Goal: Task Accomplishment & Management: Complete application form

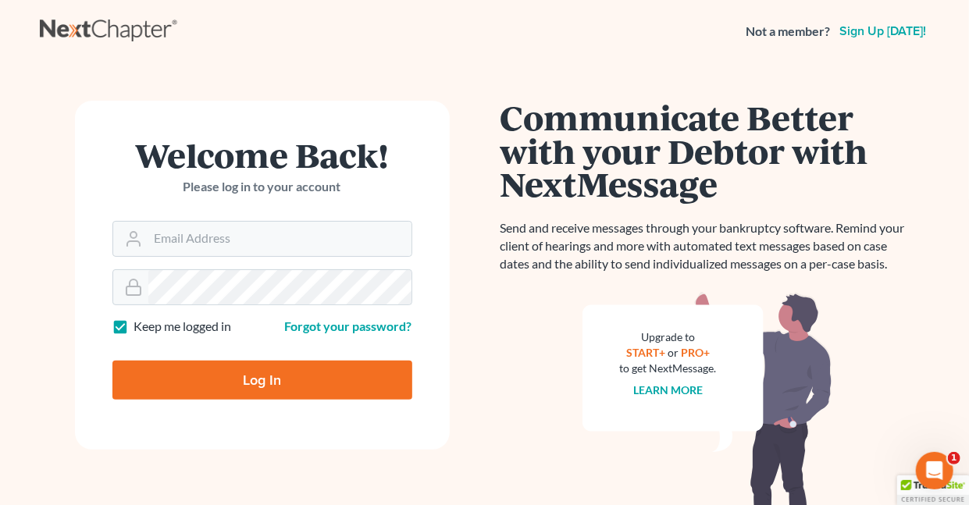
click at [134, 326] on label "Keep me logged in" at bounding box center [183, 327] width 98 height 18
click at [140, 326] on input "Keep me logged in" at bounding box center [145, 323] width 10 height 10
checkbox input "false"
click at [176, 234] on input "Email Address" at bounding box center [279, 239] width 263 height 34
type input "holderesq_jh@bellsouth.net"
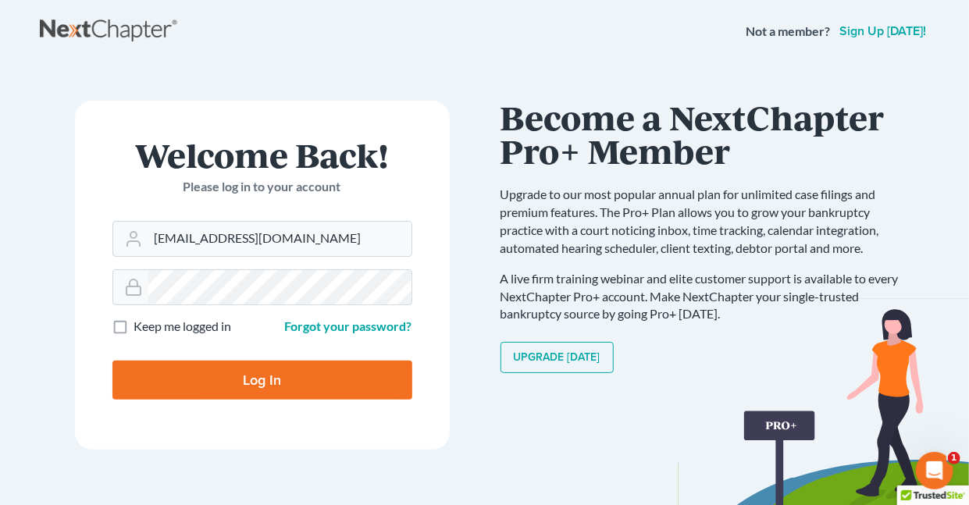
click at [272, 379] on input "Log In" at bounding box center [262, 380] width 300 height 39
type input "Thinking..."
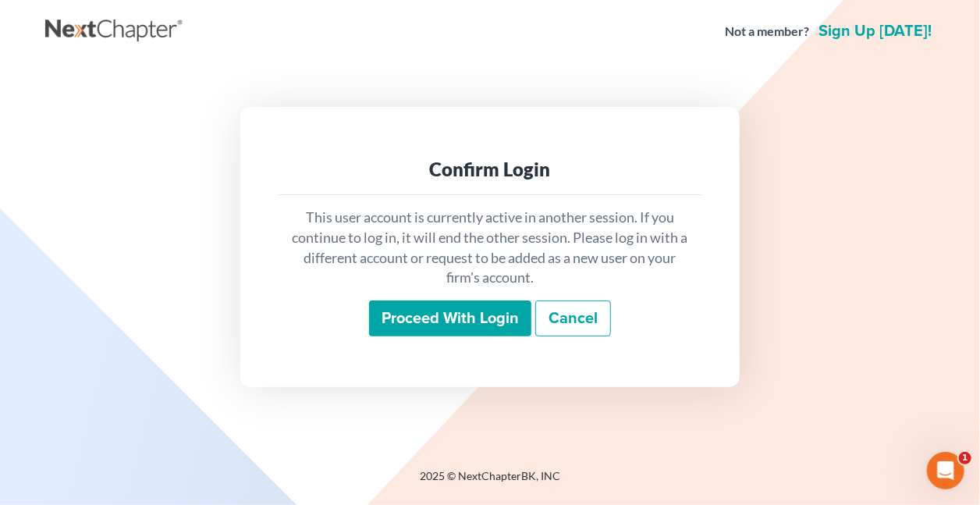
click at [419, 319] on input "Proceed with login" at bounding box center [450, 319] width 162 height 36
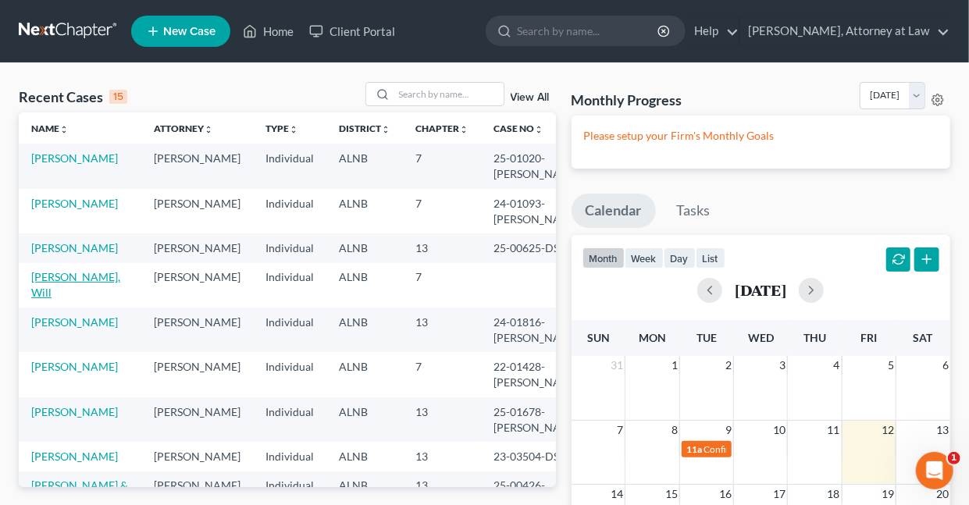
click at [72, 292] on link "Hawkins, Will" at bounding box center [75, 284] width 89 height 29
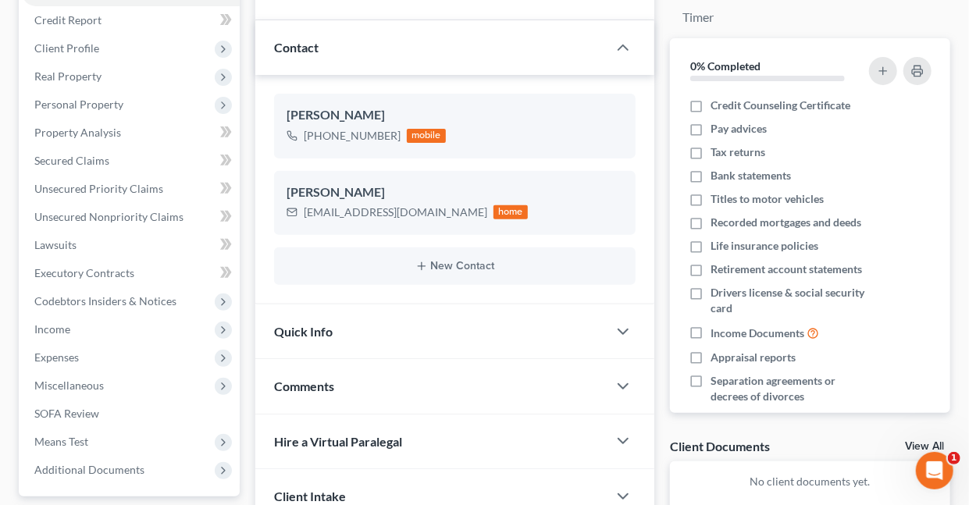
scroll to position [190, 0]
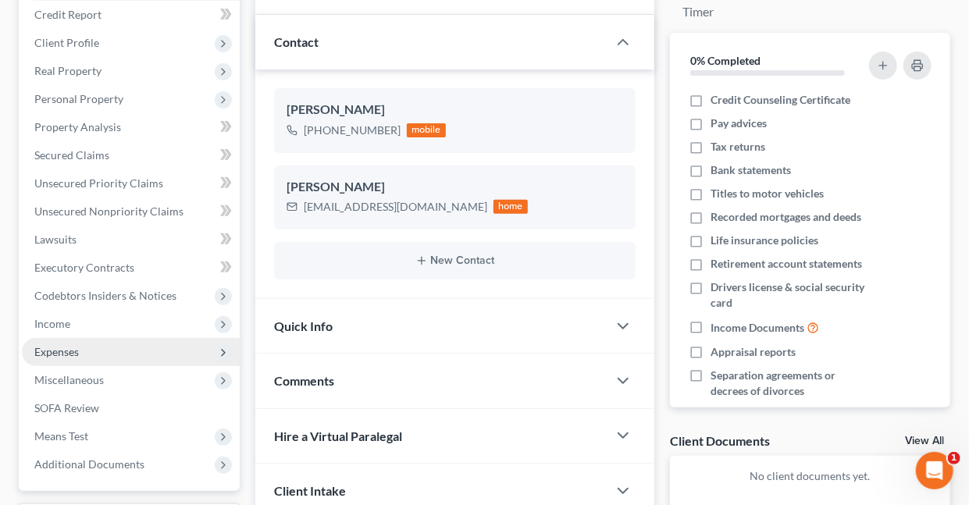
click at [77, 350] on span "Expenses" at bounding box center [56, 351] width 44 height 13
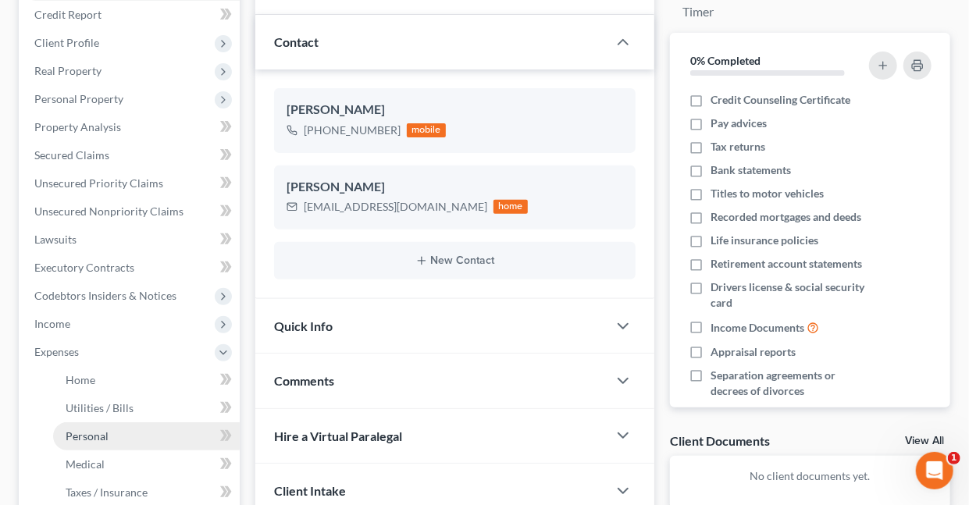
click at [96, 435] on span "Personal" at bounding box center [87, 435] width 43 height 13
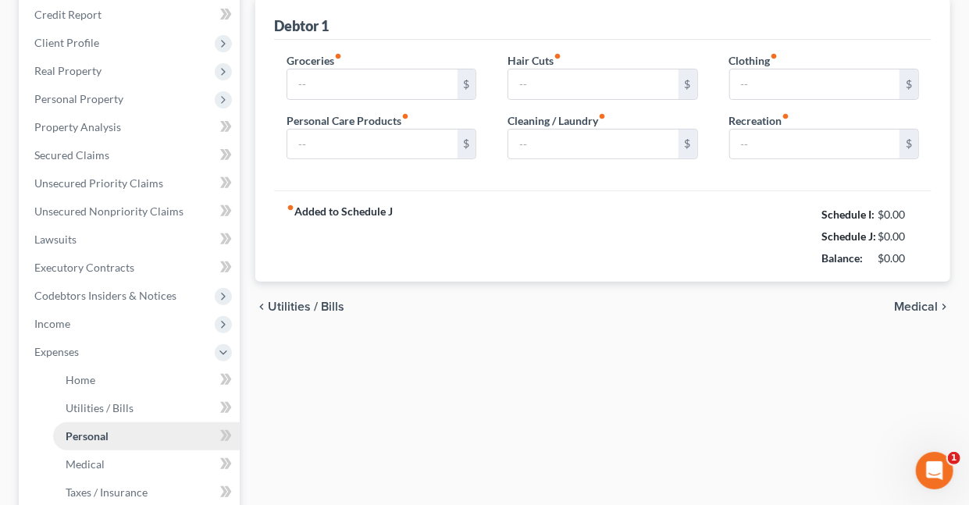
type input "1,100.00"
type input "120.00"
type input "0.00"
type input "175.00"
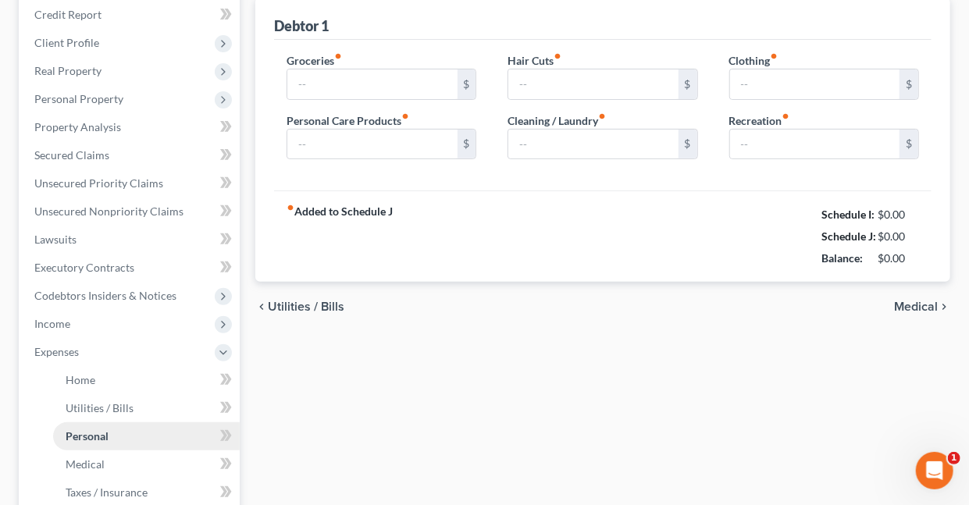
type input "110.00"
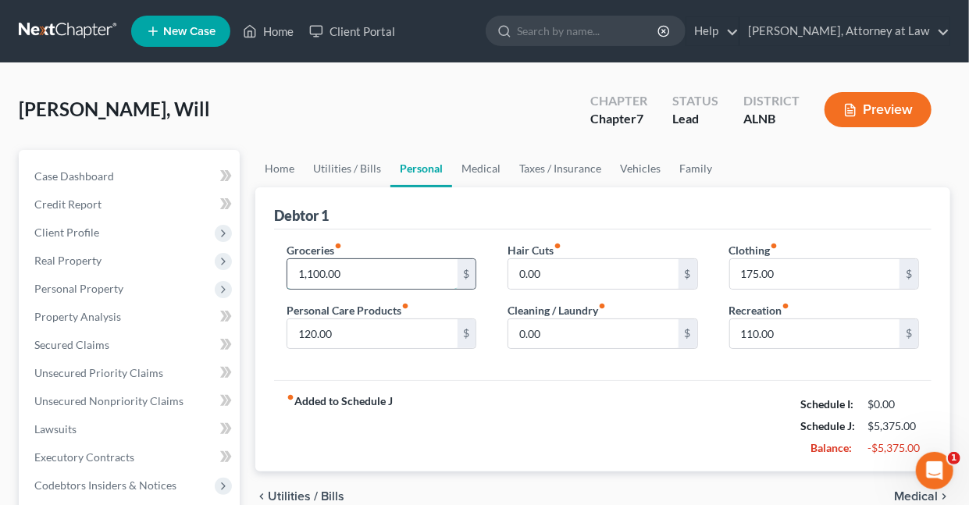
click at [368, 274] on input "1,100.00" at bounding box center [371, 274] width 169 height 30
type input "900"
click at [686, 165] on link "Family" at bounding box center [696, 168] width 52 height 37
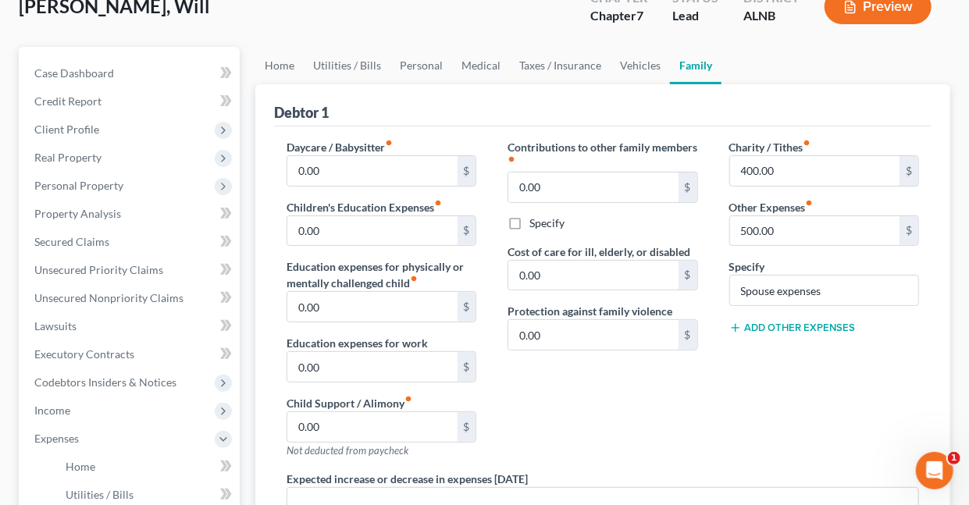
scroll to position [111, 0]
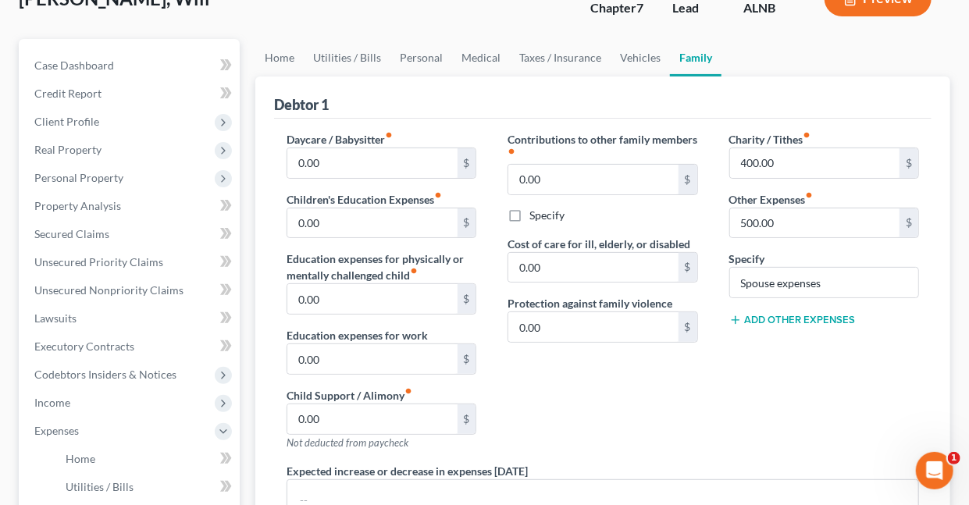
click at [823, 316] on button "Add Other Expenses" at bounding box center [792, 320] width 126 height 12
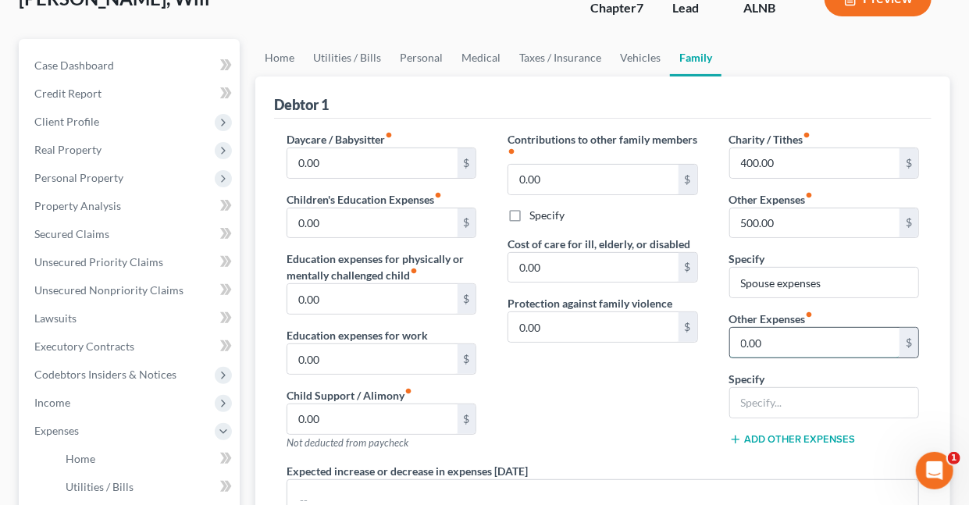
click at [798, 343] on input "0.00" at bounding box center [814, 343] width 169 height 30
type input "200"
type input "Standard Furniture"
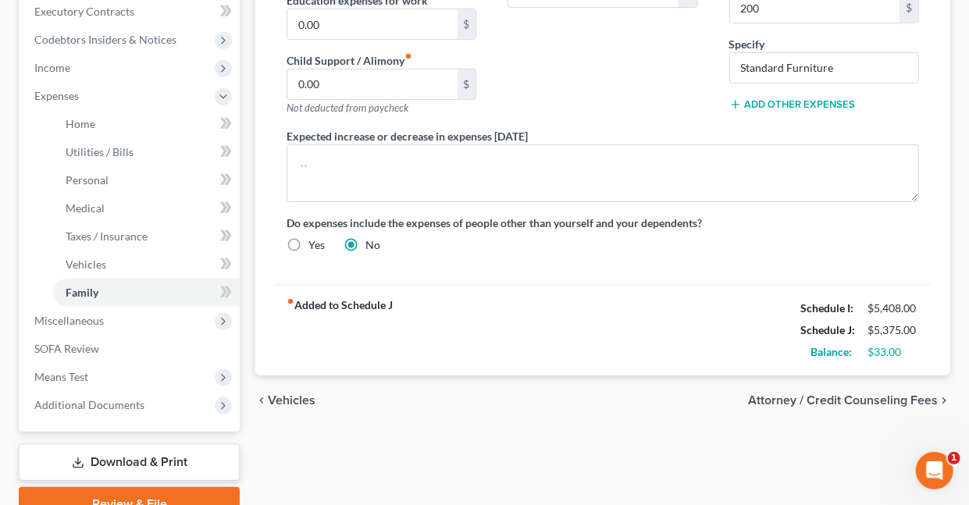
scroll to position [478, 0]
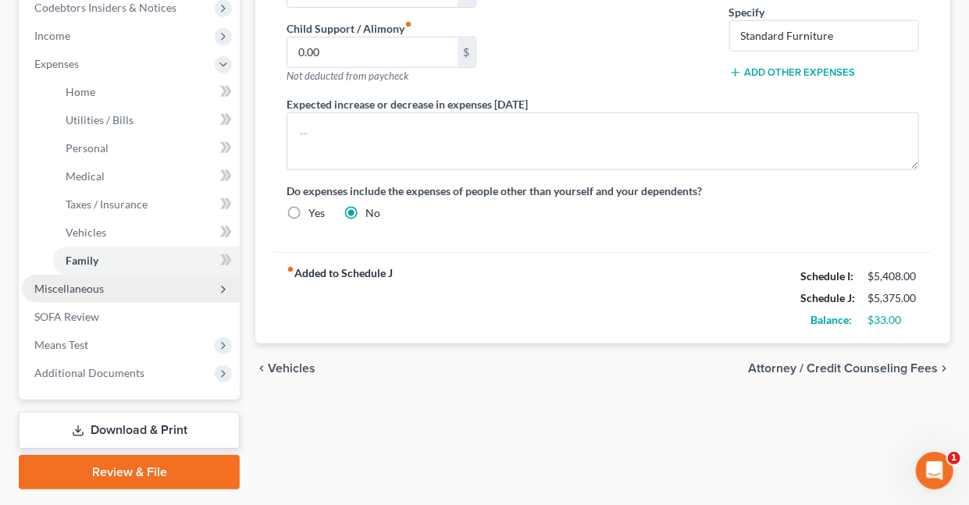
click at [69, 289] on span "Miscellaneous" at bounding box center [68, 288] width 69 height 13
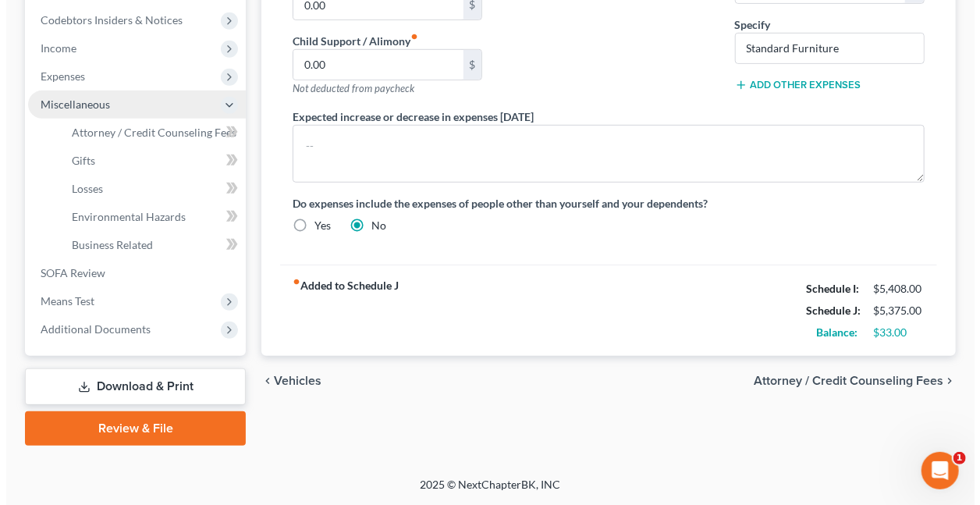
scroll to position [463, 0]
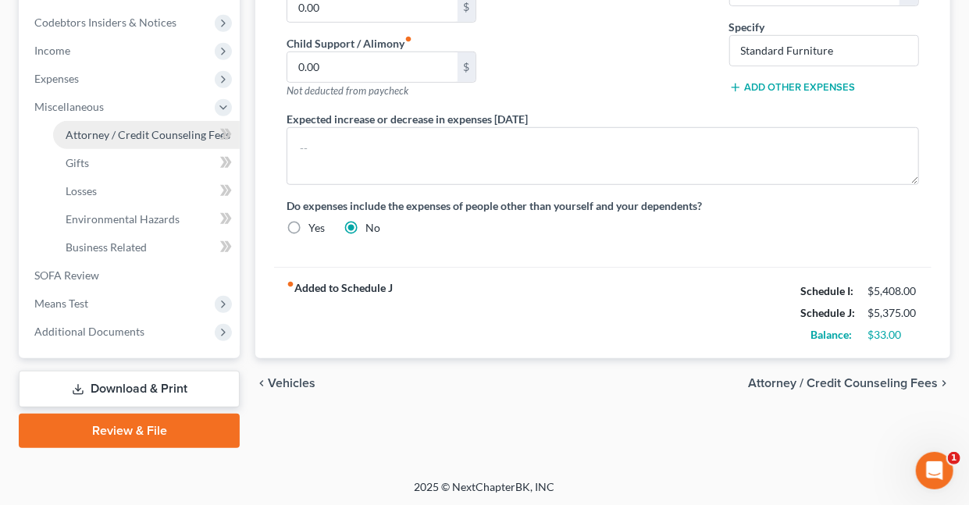
click at [138, 135] on span "Attorney / Credit Counseling Fees" at bounding box center [148, 134] width 165 height 13
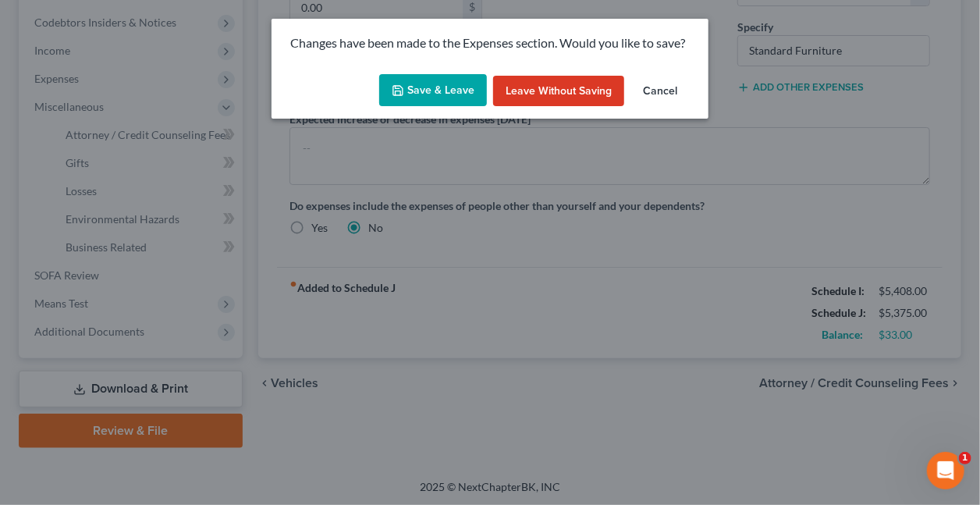
click at [450, 90] on button "Save & Leave" at bounding box center [433, 90] width 108 height 33
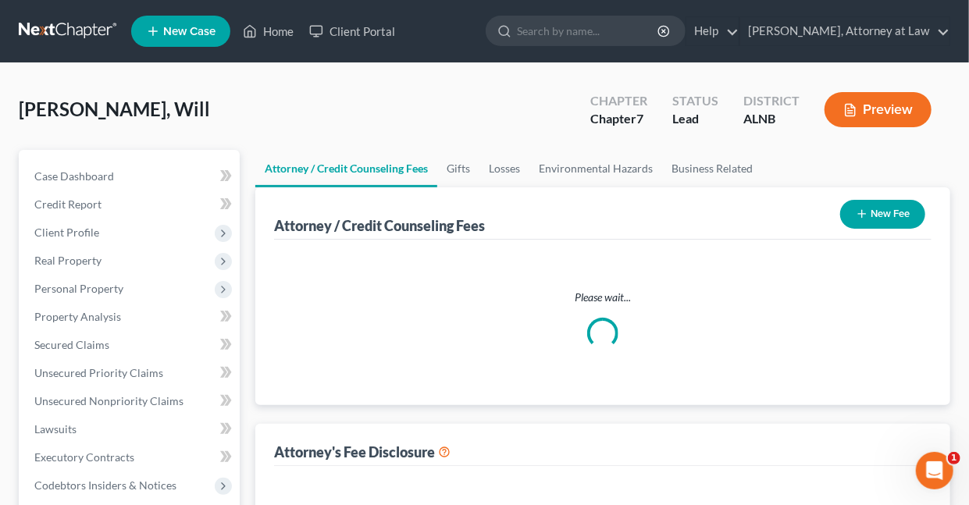
select select "0"
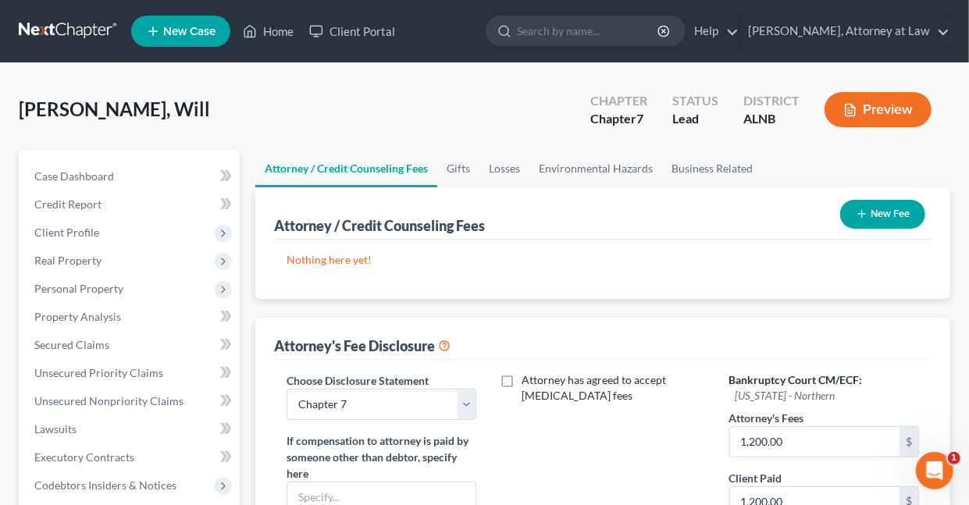
click at [866, 102] on button "Preview" at bounding box center [877, 109] width 107 height 35
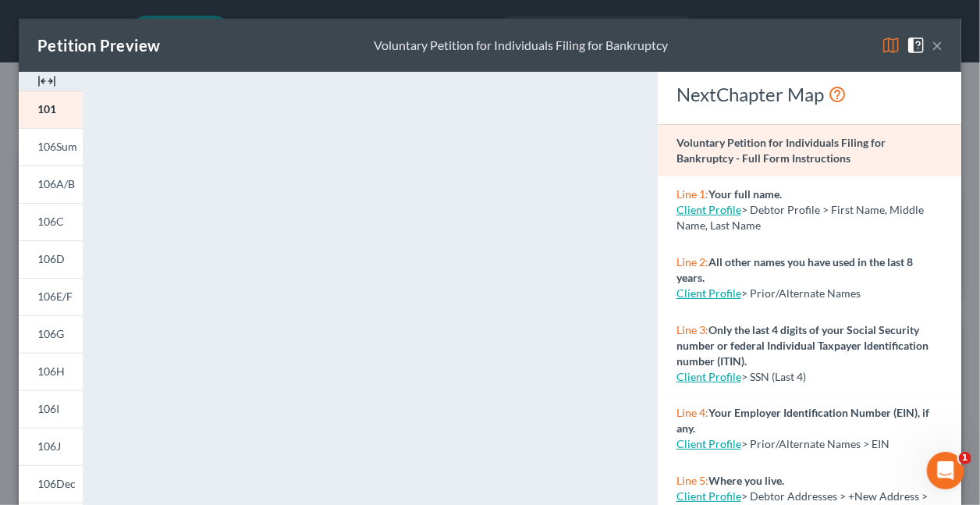
click at [882, 47] on img at bounding box center [891, 45] width 19 height 19
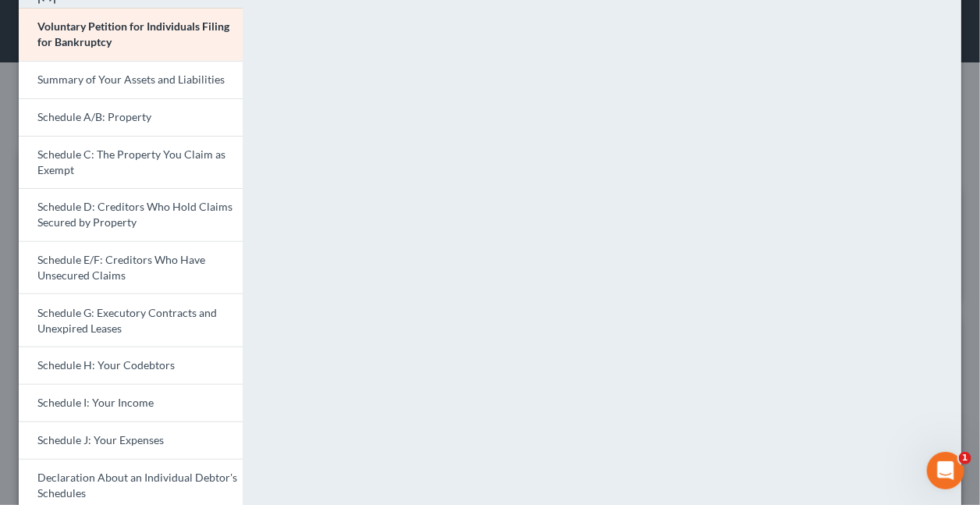
scroll to position [123, 0]
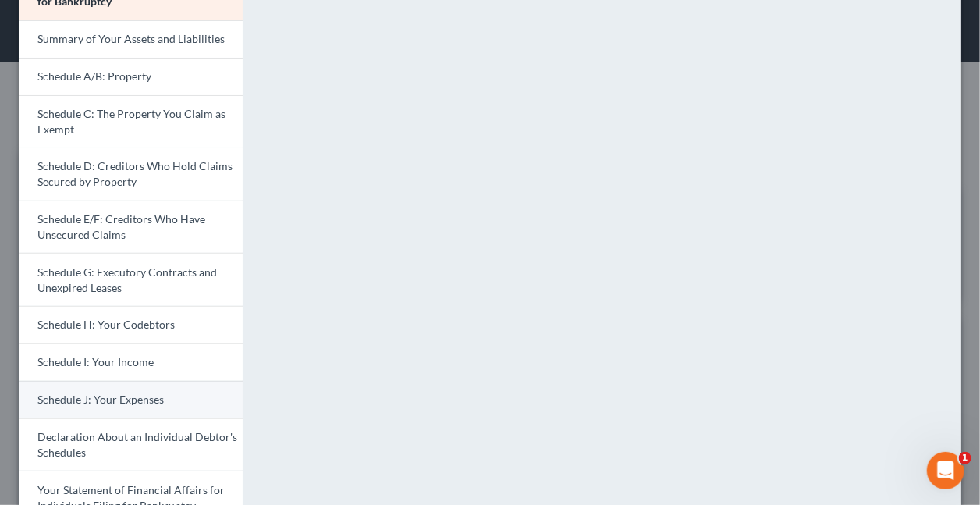
click at [124, 397] on span "Schedule J: Your Expenses" at bounding box center [100, 399] width 126 height 13
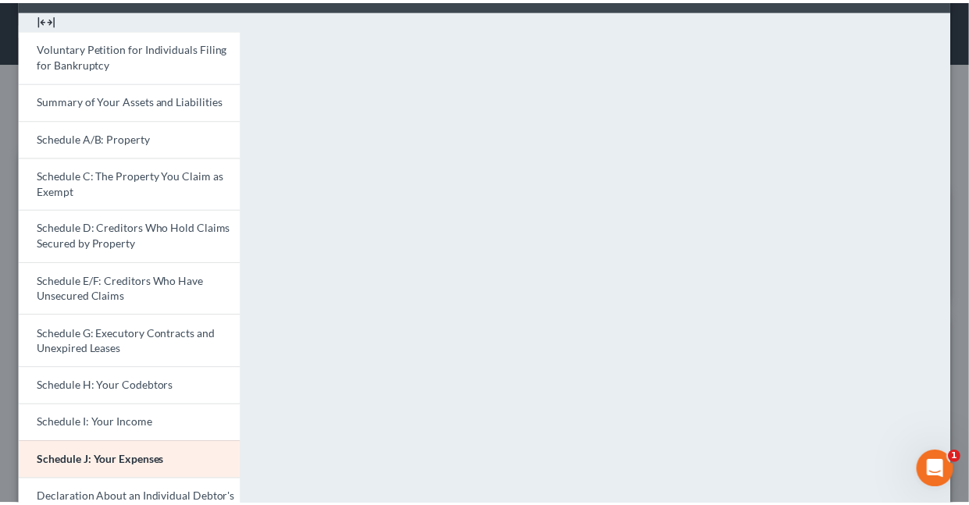
scroll to position [0, 0]
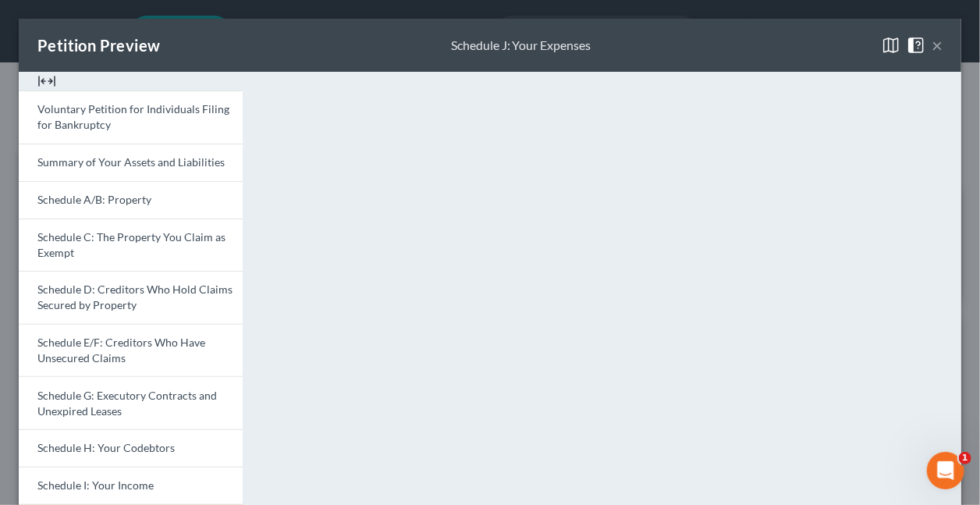
click at [932, 46] on button "×" at bounding box center [937, 45] width 11 height 19
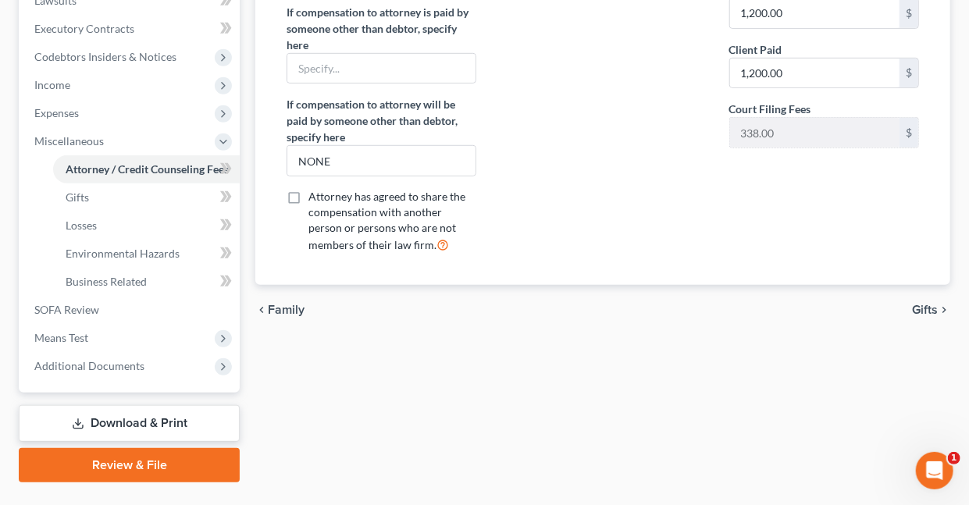
scroll to position [411, 0]
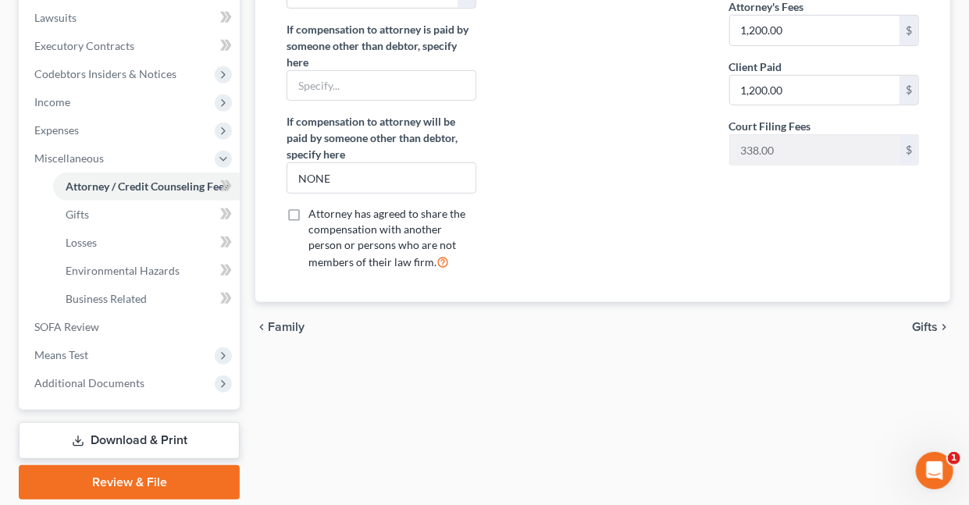
click at [124, 438] on link "Download & Print" at bounding box center [129, 440] width 221 height 37
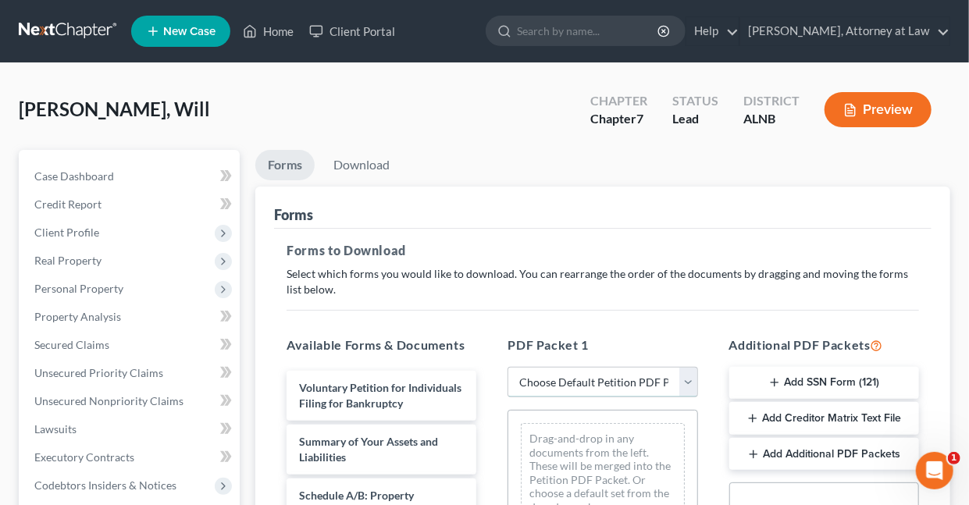
click at [577, 378] on select "Choose Default Petition PDF Packet Complete Bankruptcy Petition (all forms and …" at bounding box center [602, 382] width 190 height 31
select select "4"
click at [507, 367] on select "Choose Default Petition PDF Packet Complete Bankruptcy Petition (all forms and …" at bounding box center [602, 382] width 190 height 31
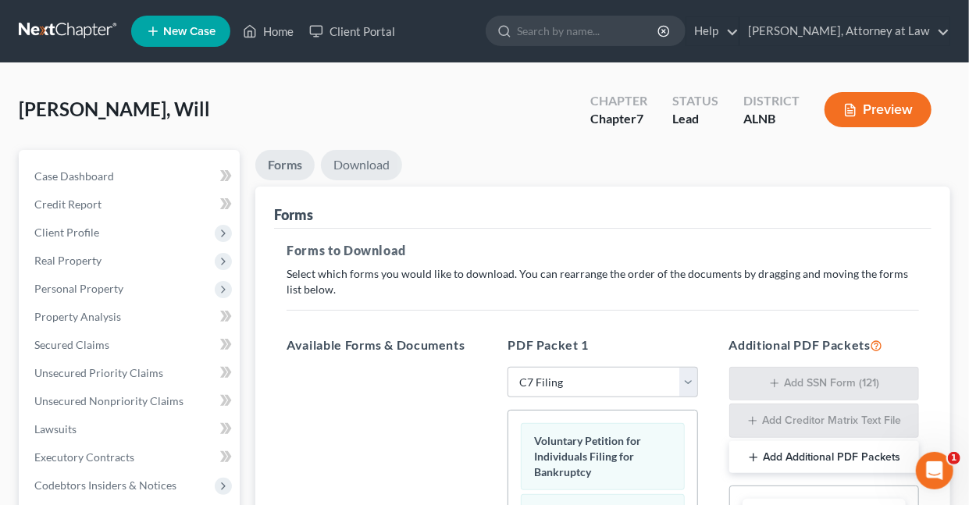
click at [352, 166] on link "Download" at bounding box center [361, 165] width 81 height 30
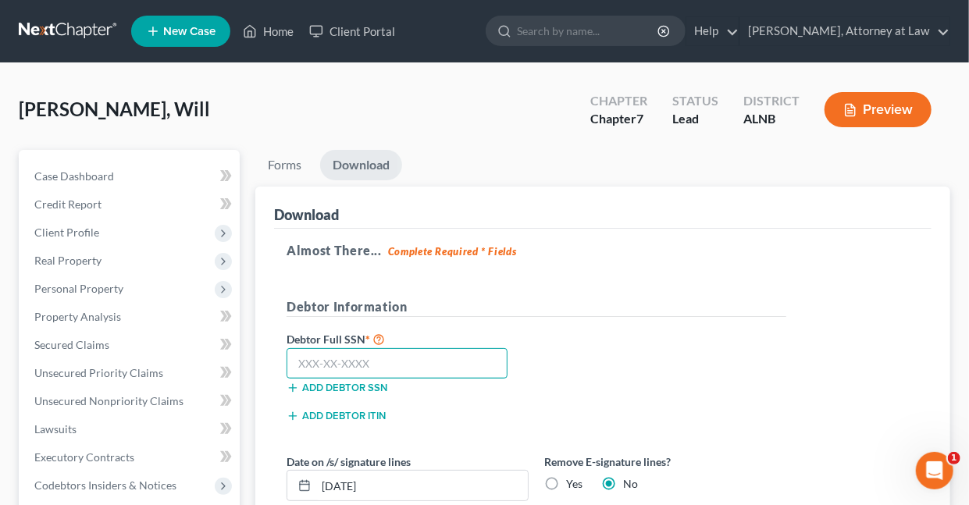
click at [441, 365] on input "text" at bounding box center [396, 363] width 221 height 31
type input "423-76-5769"
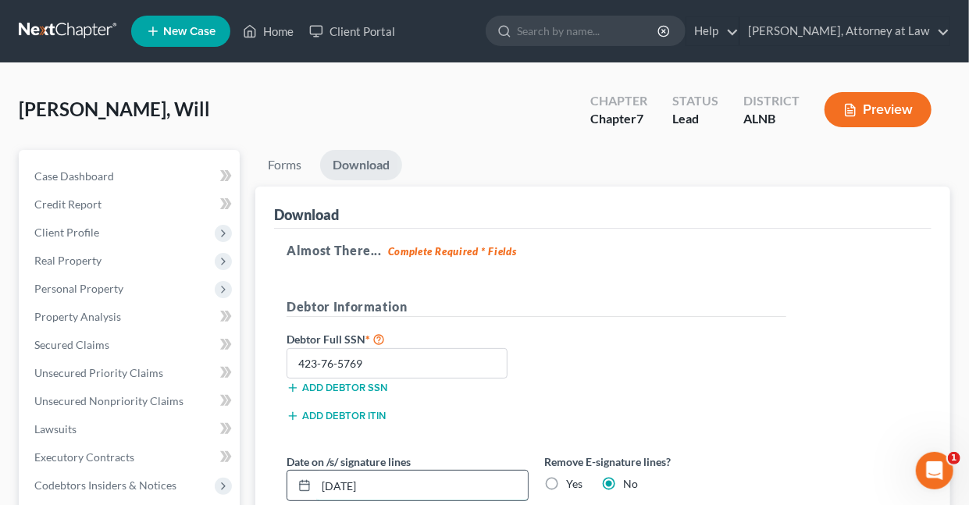
click at [432, 484] on input "09/12/2025" at bounding box center [422, 486] width 212 height 30
type input "0"
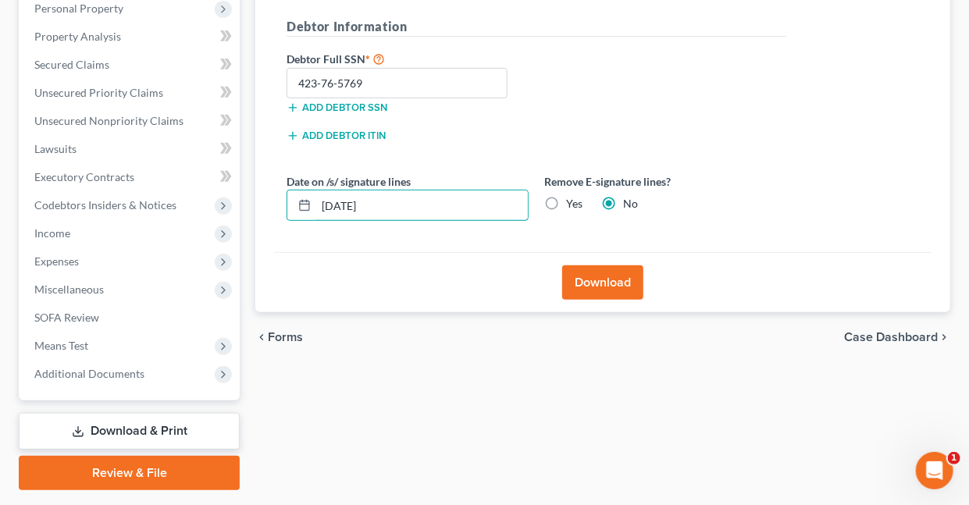
scroll to position [293, 0]
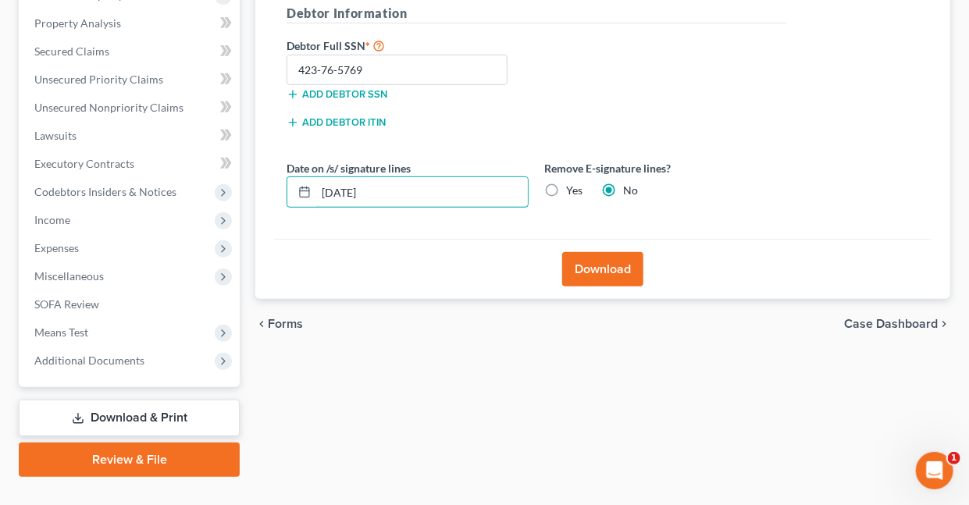
type input "09/05/2025"
click at [613, 266] on button "Download" at bounding box center [602, 269] width 81 height 34
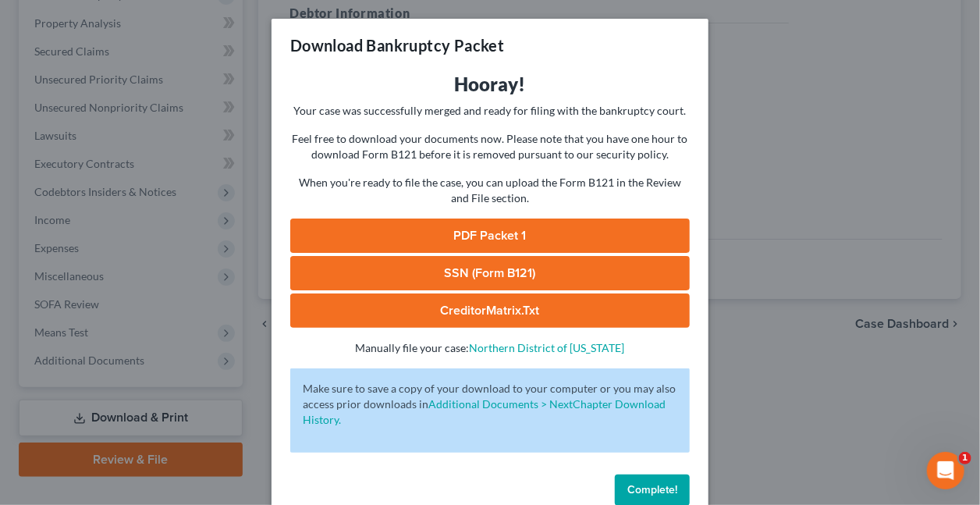
click at [535, 237] on link "PDF Packet 1" at bounding box center [490, 236] width 400 height 34
click at [516, 314] on link "CreditorMatrix.txt" at bounding box center [490, 310] width 400 height 34
click at [645, 483] on span "Complete!" at bounding box center [653, 489] width 50 height 13
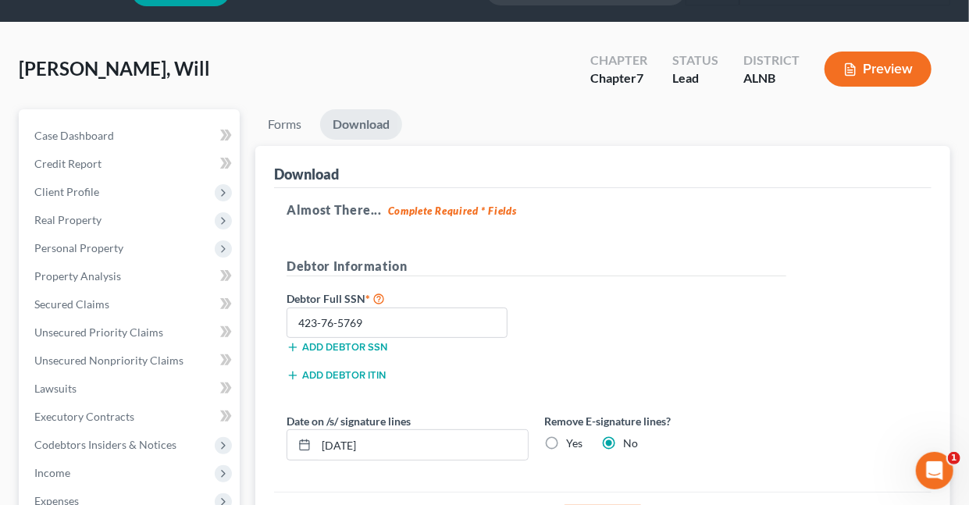
scroll to position [0, 0]
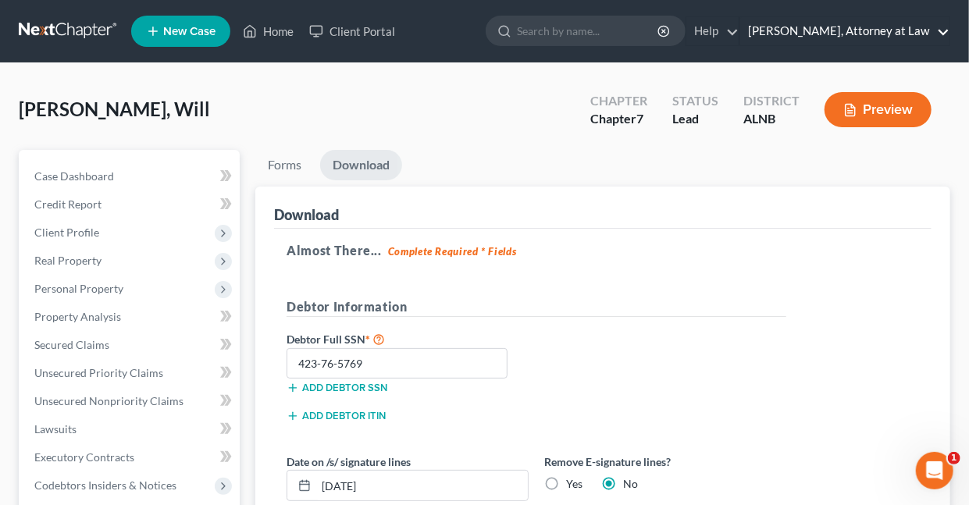
click at [944, 30] on link "Daisy M. Holder, Attorney at Law" at bounding box center [844, 31] width 209 height 28
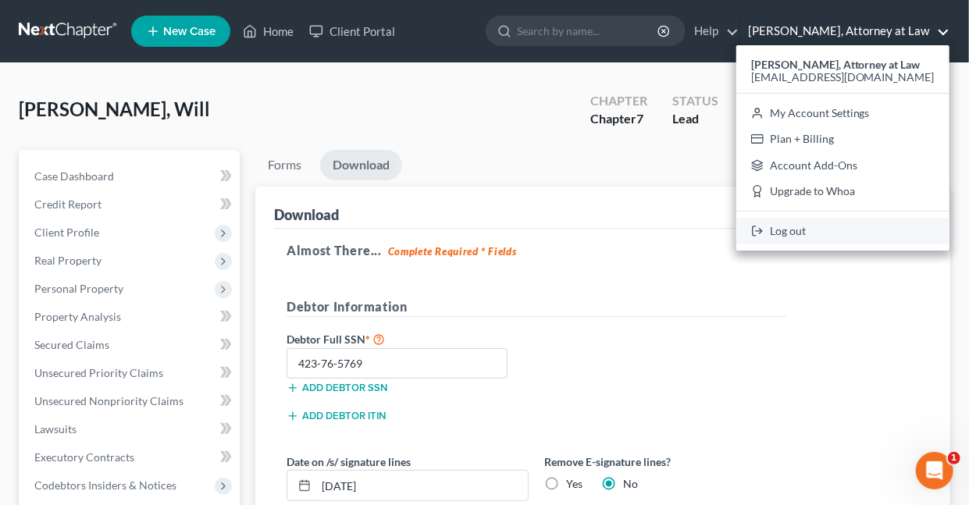
click at [815, 231] on link "Log out" at bounding box center [842, 231] width 213 height 27
